Goal: Task Accomplishment & Management: Manage account settings

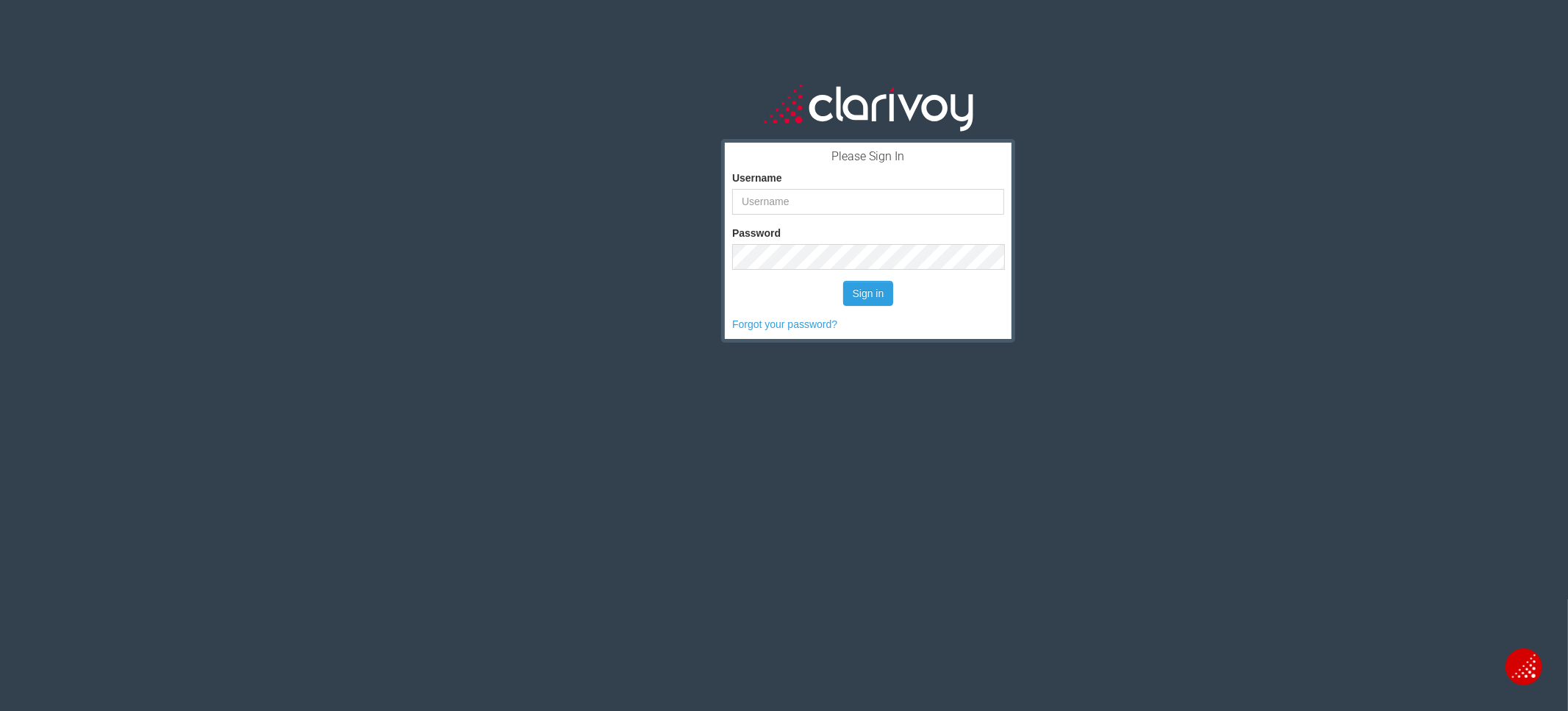
click at [1101, 111] on div "Please Sign In Username Password Sign in Forgot your password?" at bounding box center [868, 394] width 1400 height 711
type input "charlie"
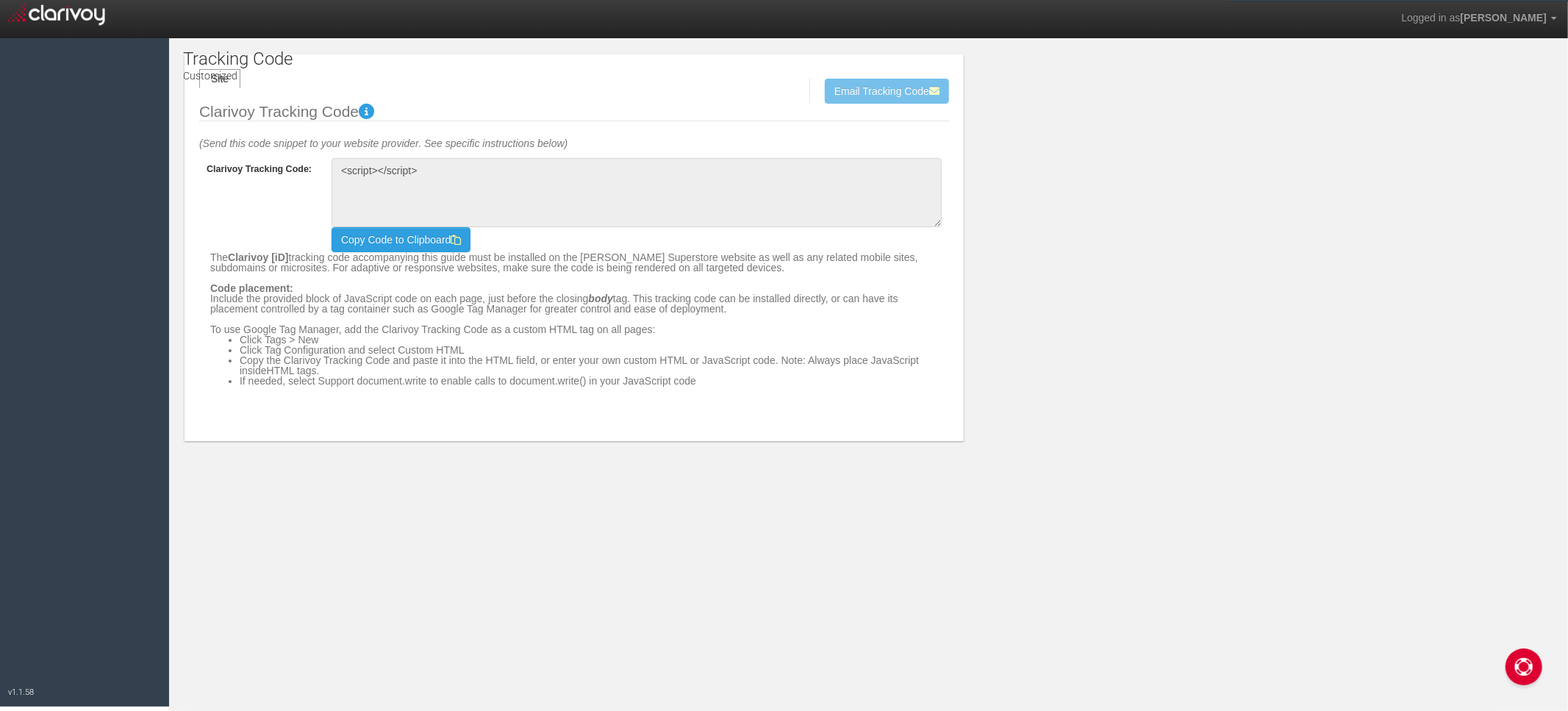
type textarea "<!-- Clarivoy Tracking Code --> <script type="text/javascript" src="//[DOMAIN_N…"
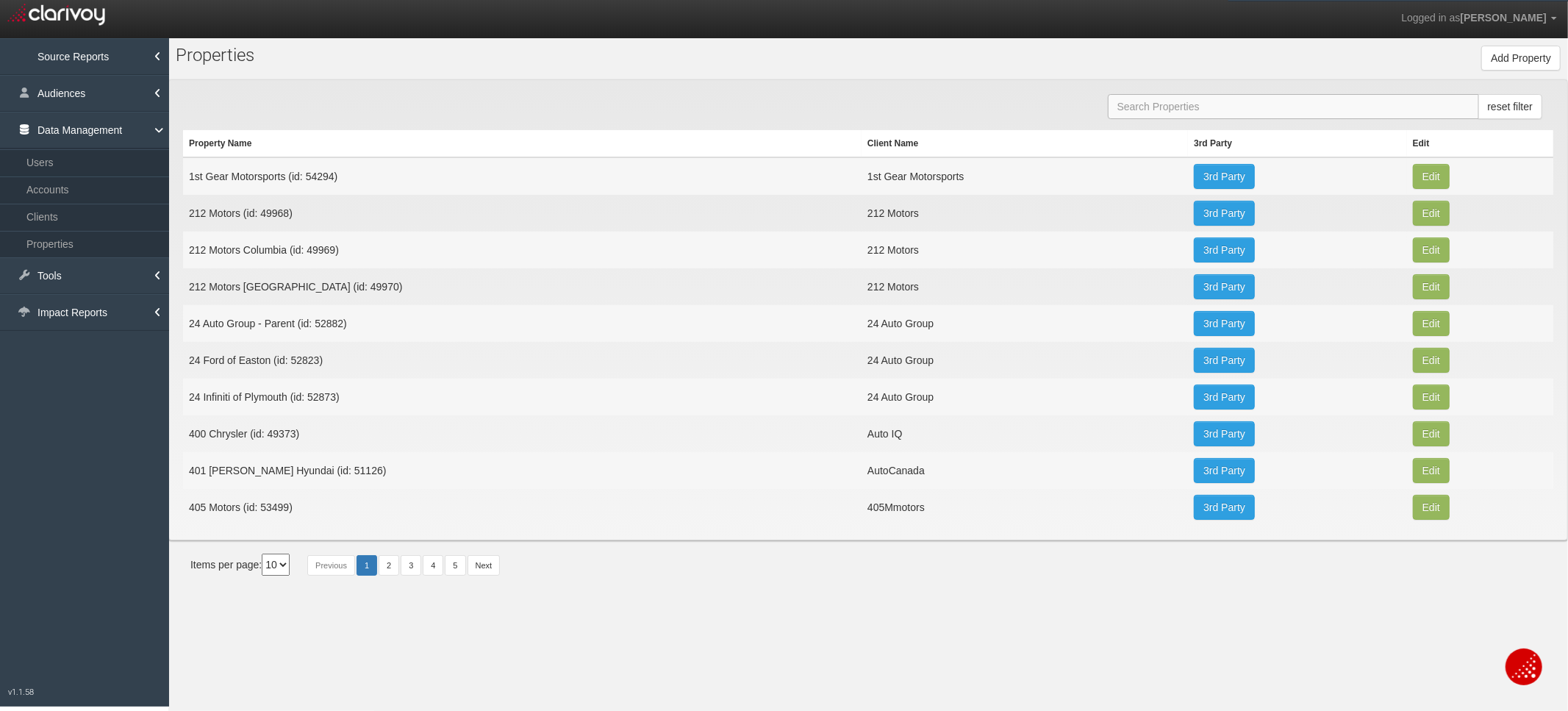
click at [1153, 118] on input "text" at bounding box center [1293, 106] width 371 height 25
paste input "54359"
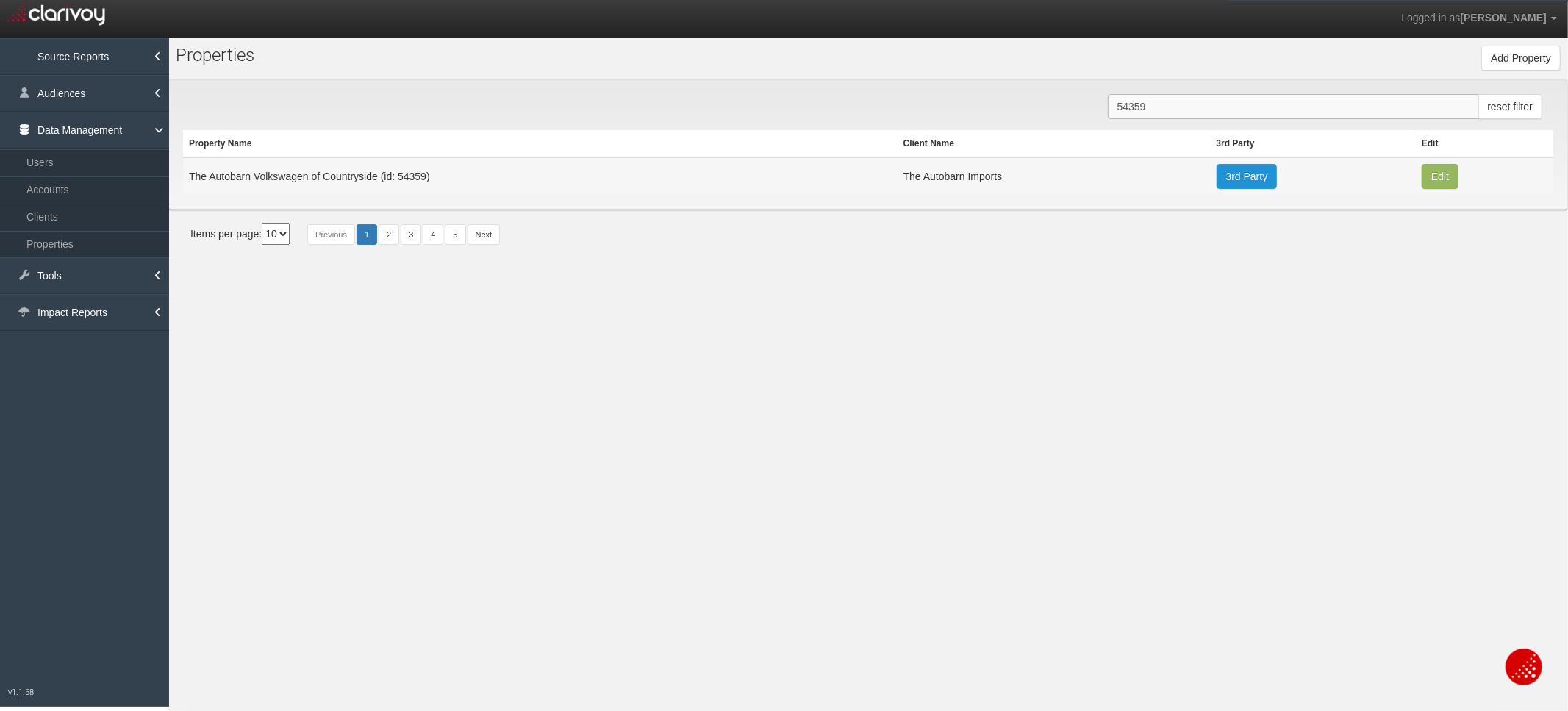
type input "54359"
click at [1244, 187] on link "3rd Party" at bounding box center [1247, 176] width 61 height 25
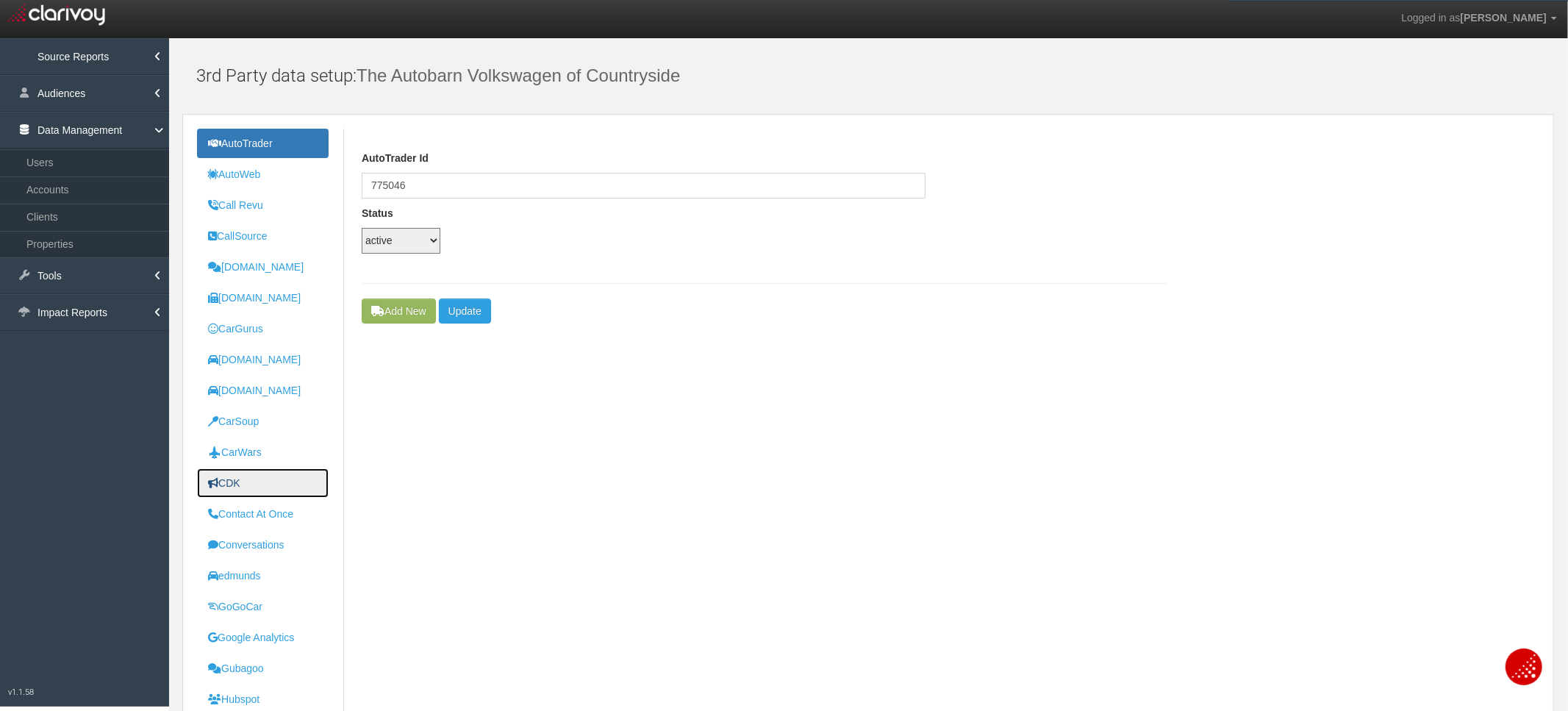
click at [264, 490] on link "CDK" at bounding box center [263, 484] width 131 height 29
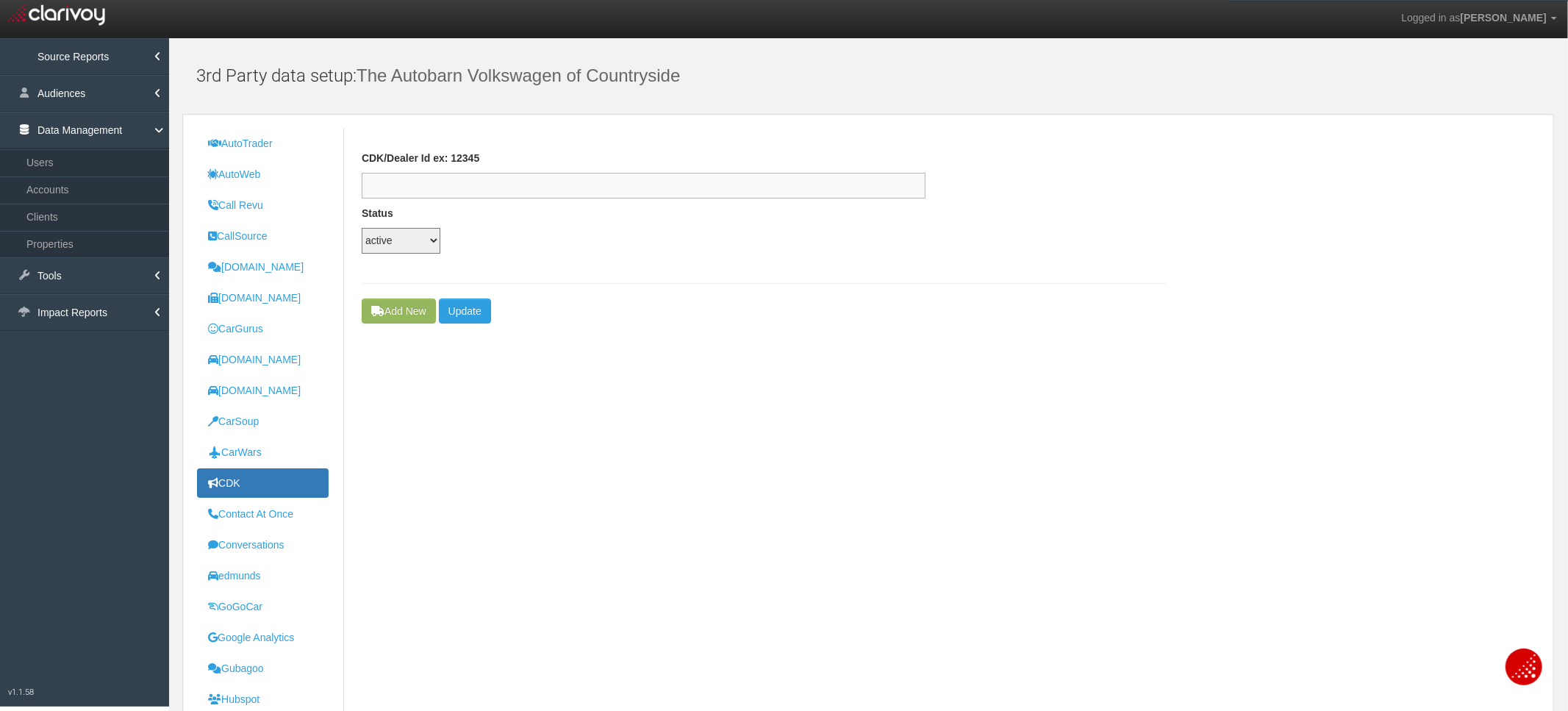
click at [536, 181] on input "text" at bounding box center [643, 186] width 564 height 26
paste input "837f9d0e-e1a4-48f6-8a99-587b5db69f30"
type input "837f9d0e-e1a4-48f6-8a99-587b5db69f30"
click at [476, 313] on button "Update" at bounding box center [465, 311] width 52 height 25
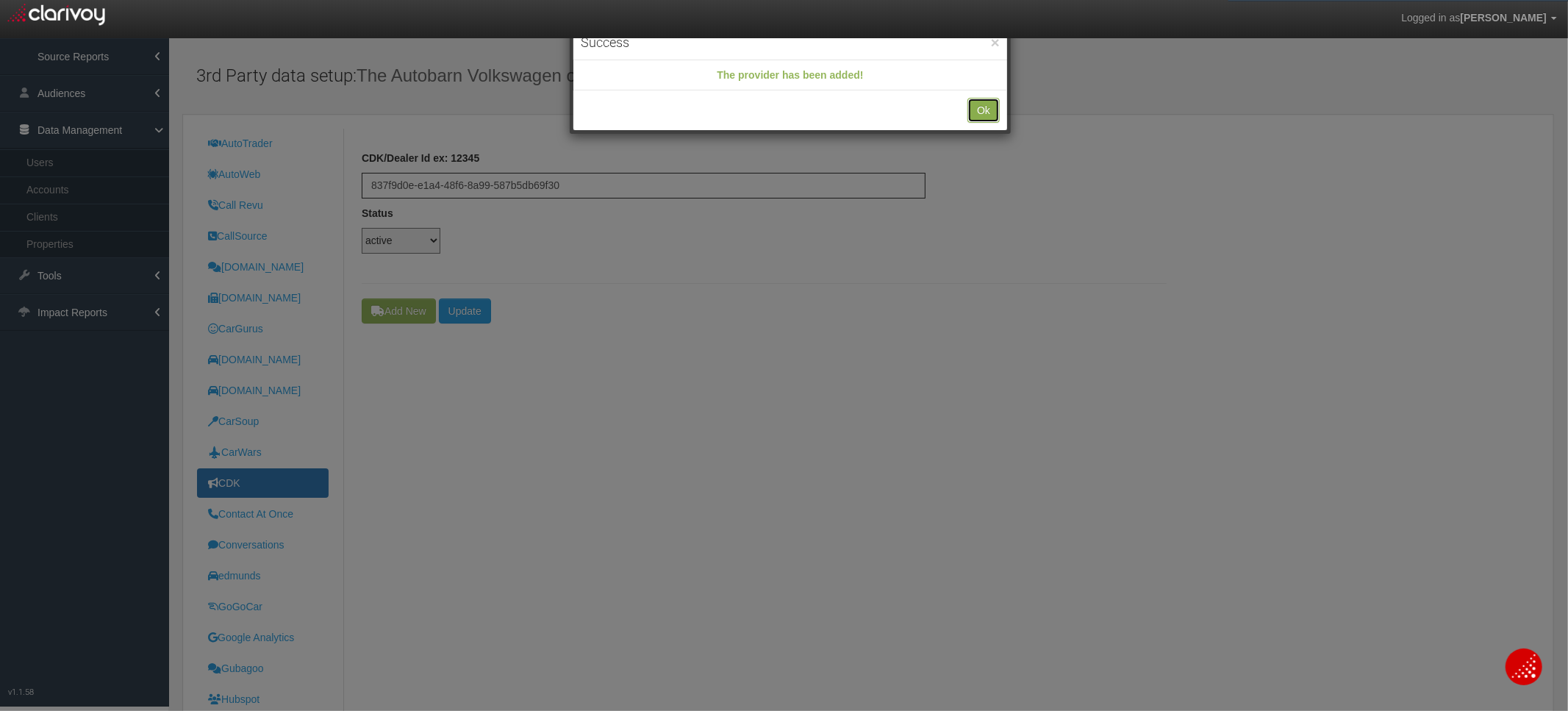
click at [995, 104] on button "Ok" at bounding box center [983, 110] width 32 height 25
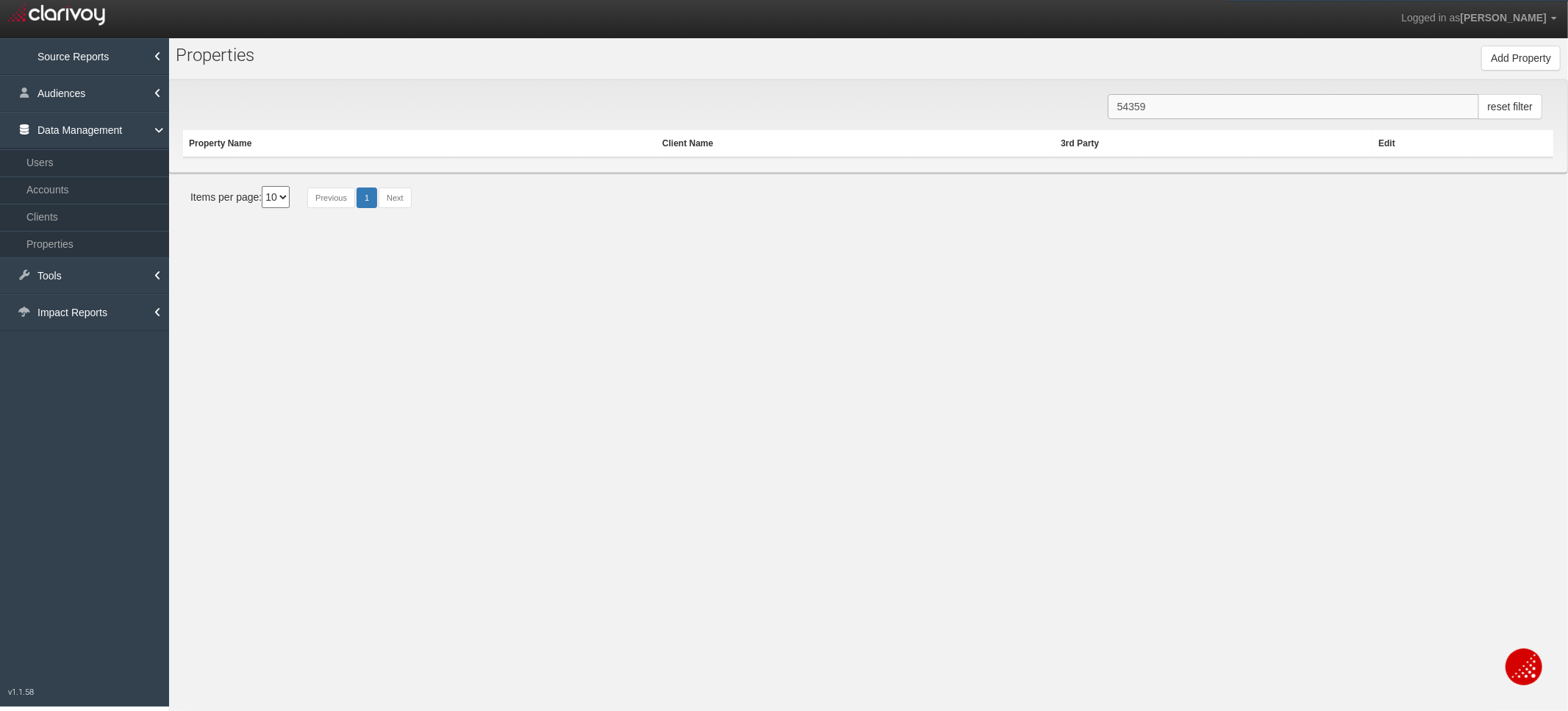
click at [1179, 100] on input "54359" at bounding box center [1293, 106] width 371 height 25
paste input "60"
type input "54360"
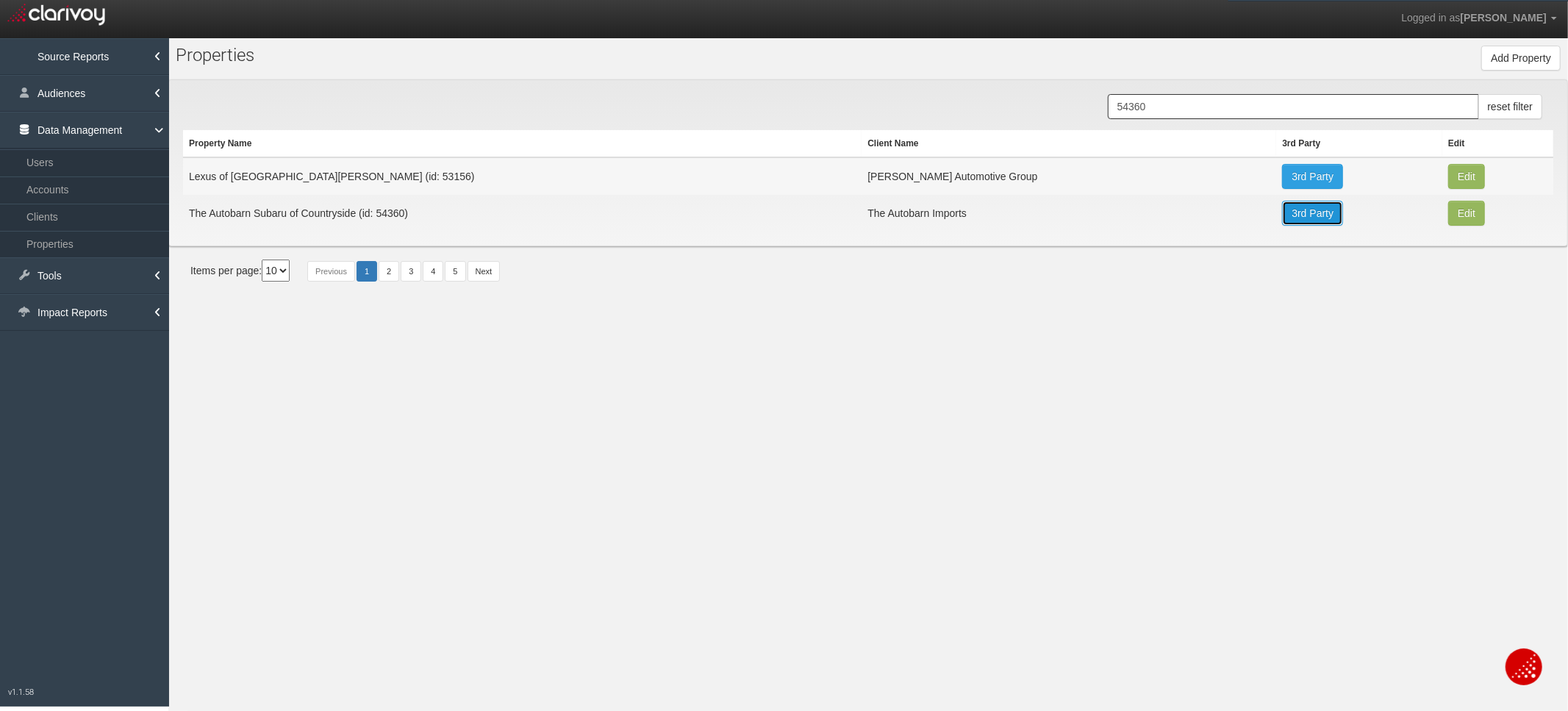
click at [1283, 216] on link "3rd Party" at bounding box center [1313, 213] width 61 height 25
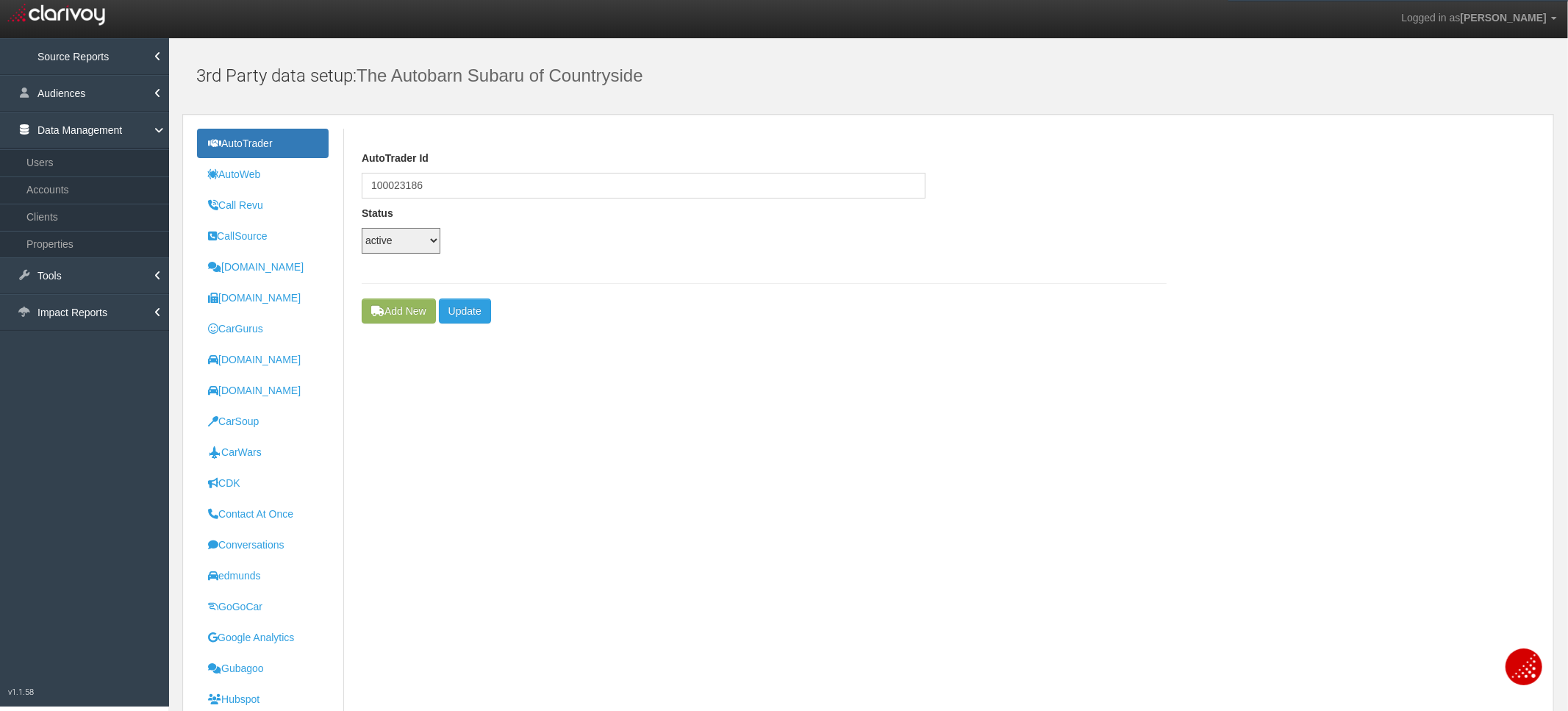
click at [270, 466] on ul "AutoTrader AutoWeb Call Revu CallSource [DOMAIN_NAME] [DOMAIN_NAME] CarGurus [D…" at bounding box center [271, 644] width 147 height 1029
click at [272, 475] on link "CDK" at bounding box center [263, 484] width 131 height 29
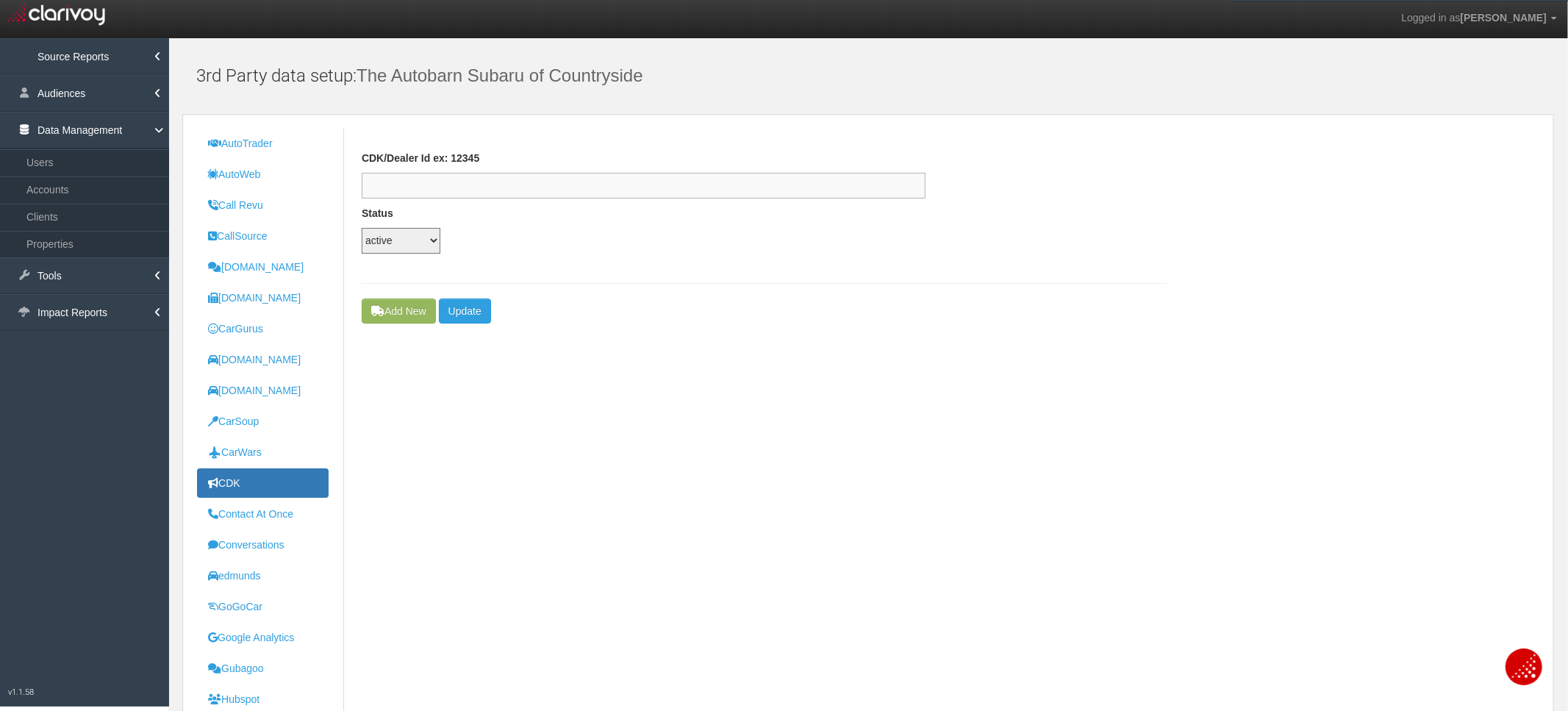
click at [513, 184] on input "text" at bounding box center [643, 186] width 564 height 26
paste input "dfdf0411-4161-4ce5-b457-d076368022f4"
type input "dfdf0411-4161-4ce5-b457-d076368022f4"
click at [470, 311] on button "Update" at bounding box center [465, 311] width 52 height 25
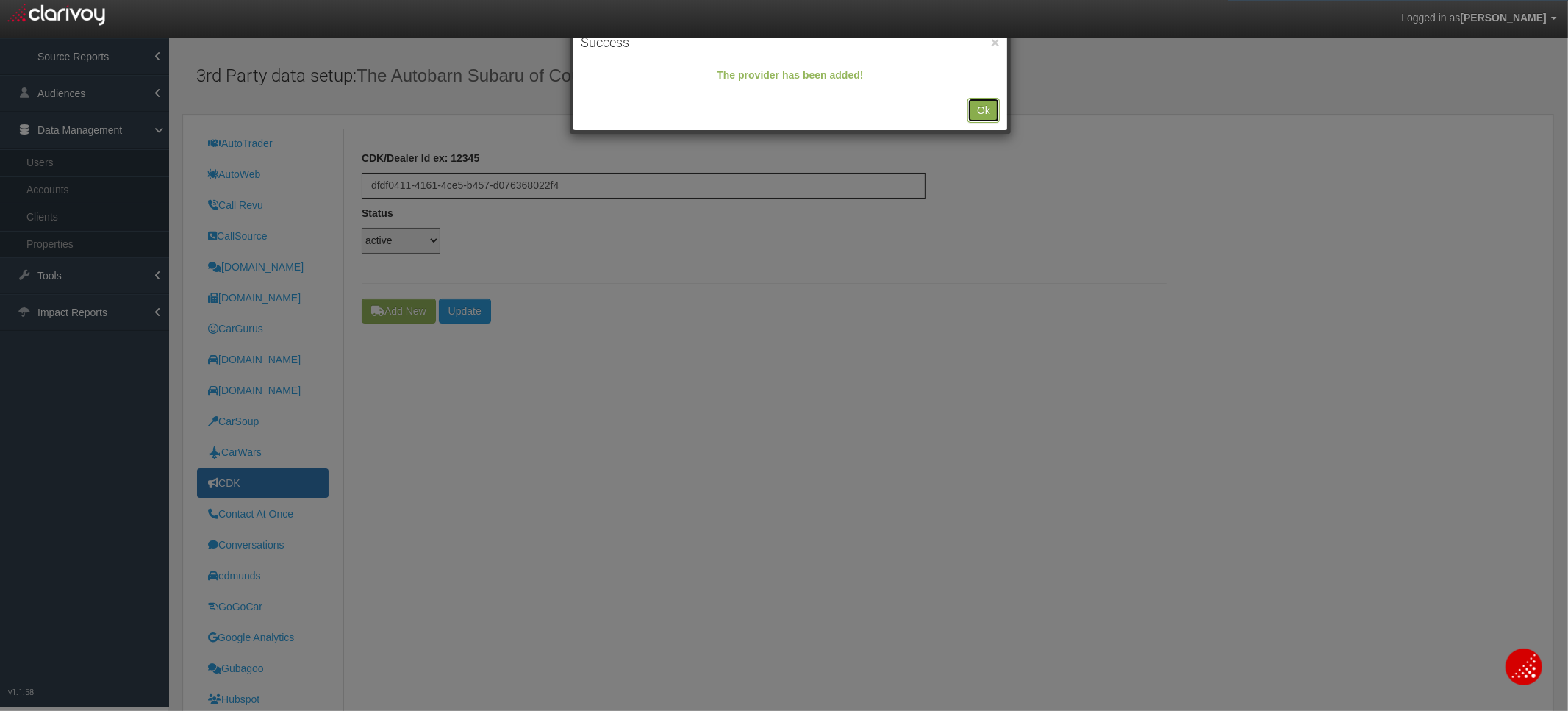
click at [983, 111] on button "Ok" at bounding box center [983, 110] width 32 height 25
